Goal: Check status: Check status

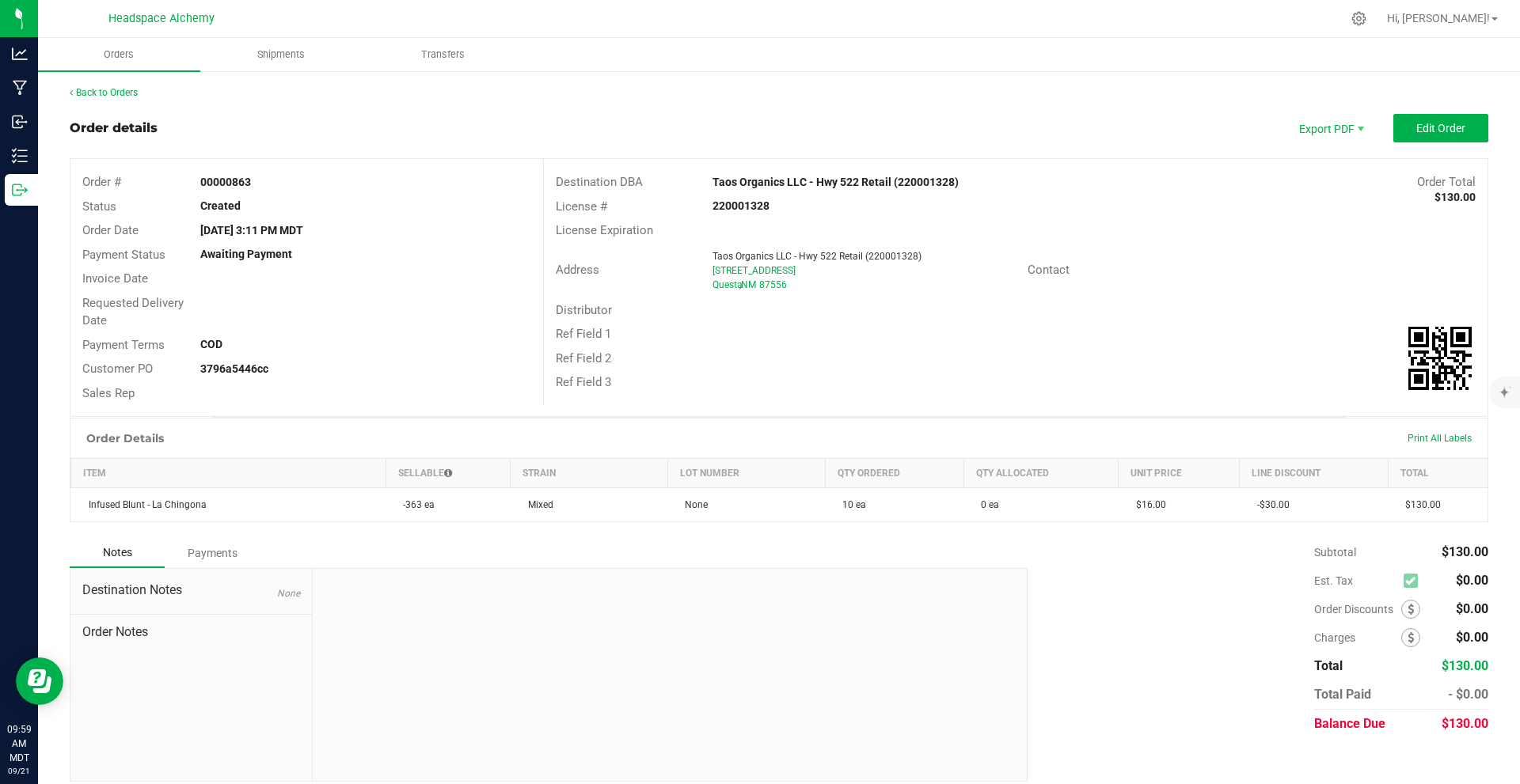
click at [815, 24] on div at bounding box center [812, 19] width 1058 height 31
drag, startPoint x: 458, startPoint y: 248, endPoint x: 301, endPoint y: 100, distance: 215.8
click at [450, 243] on div "Payment Status Awaiting Payment" at bounding box center [307, 254] width 473 height 24
